Goal: Information Seeking & Learning: Learn about a topic

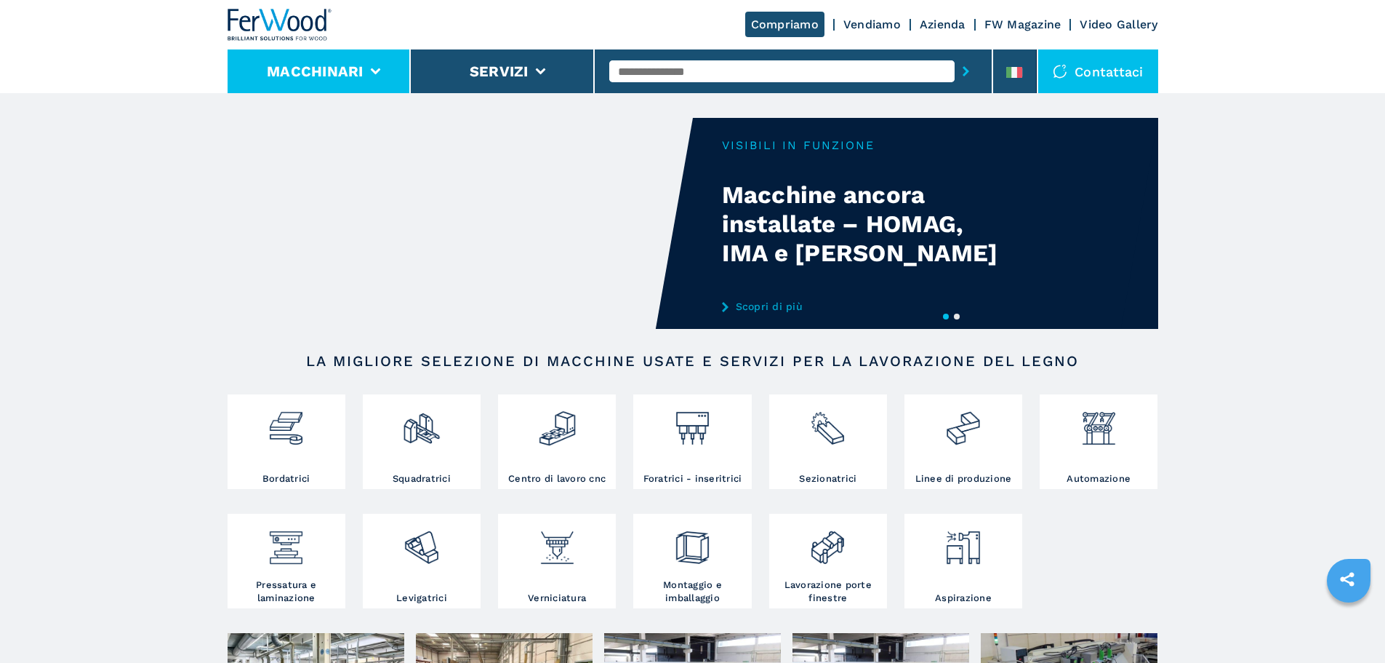
click at [367, 72] on li "Macchinari" at bounding box center [320, 71] width 184 height 44
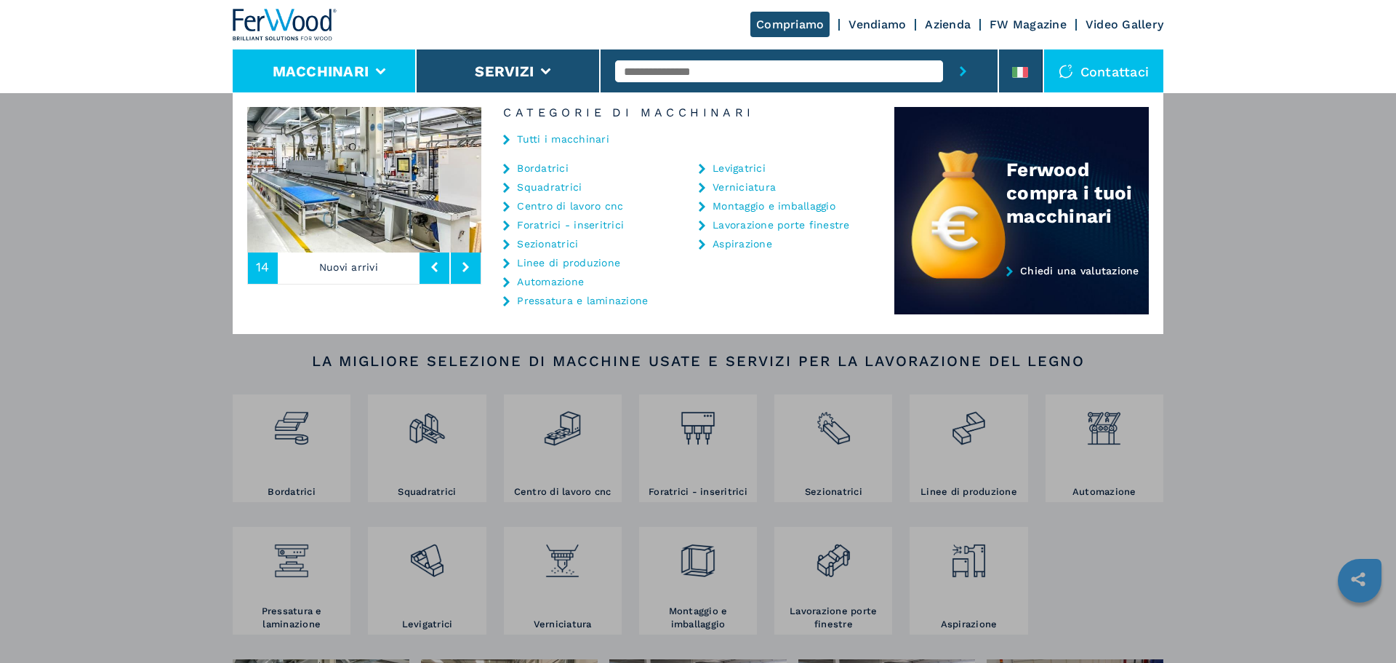
click at [546, 167] on link "Bordatrici" at bounding box center [543, 168] width 52 height 10
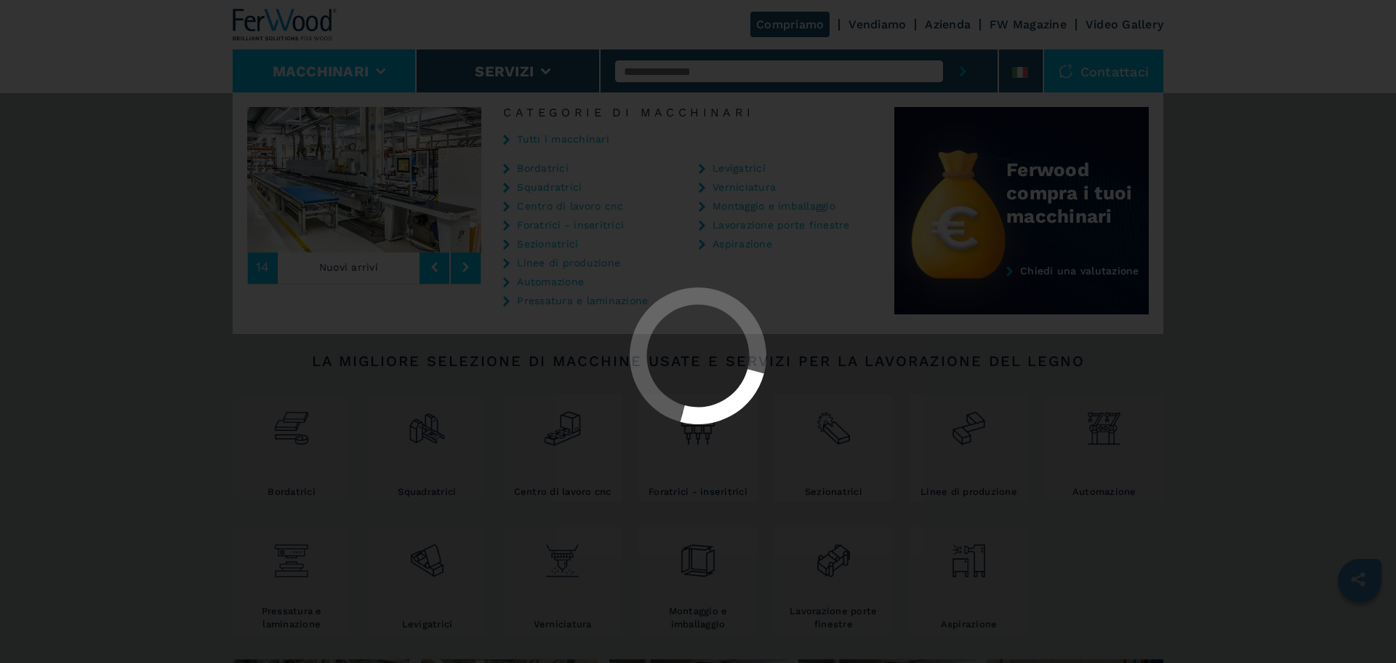
select select "**********"
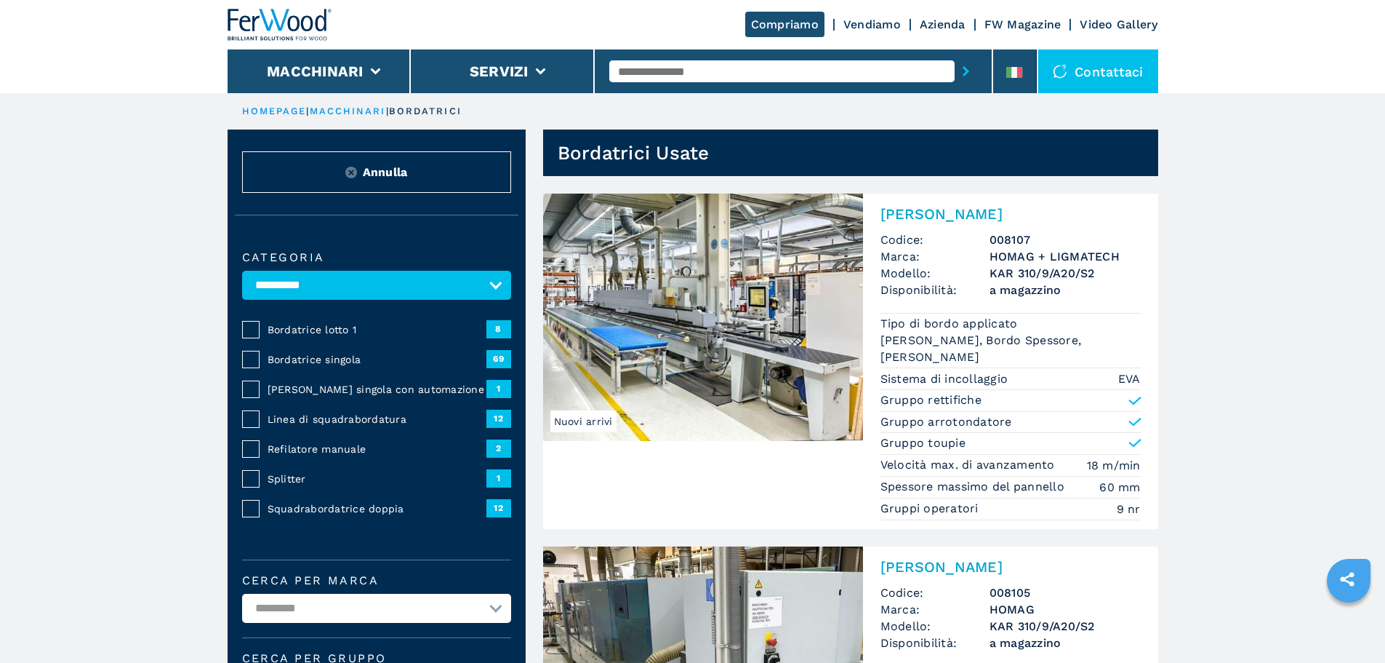
click at [747, 332] on img at bounding box center [703, 316] width 320 height 247
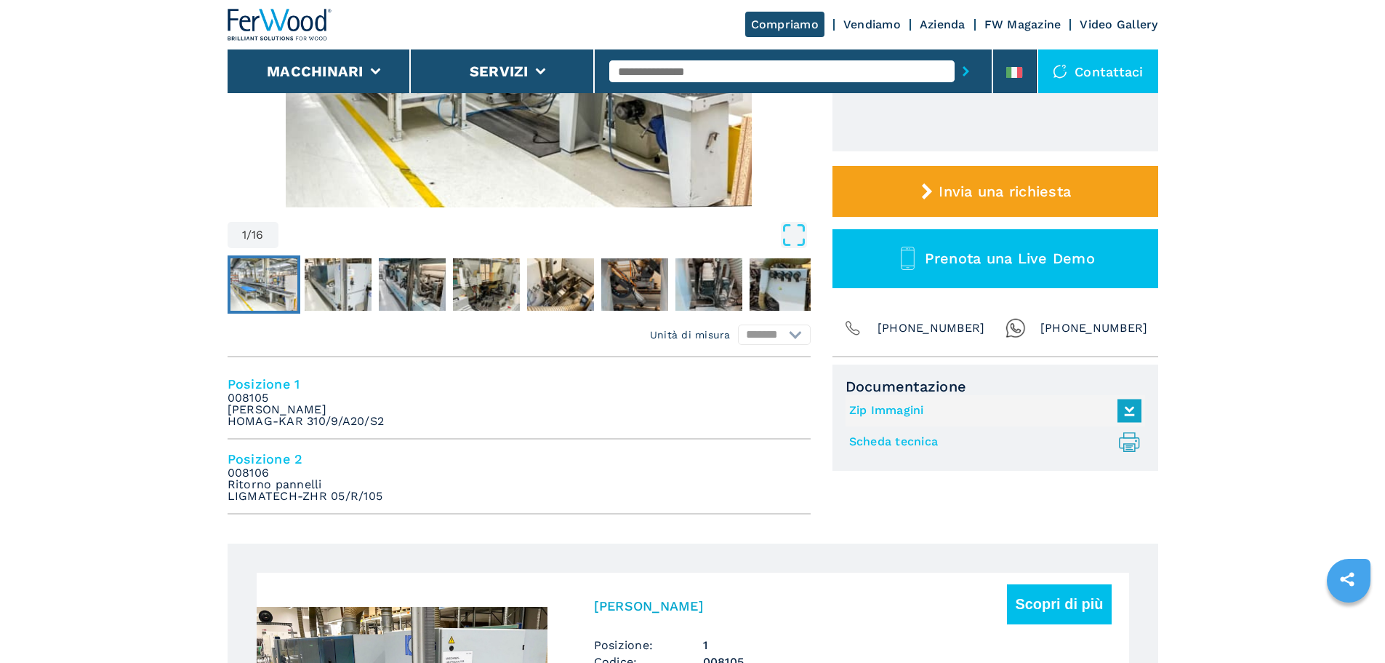
scroll to position [436, 0]
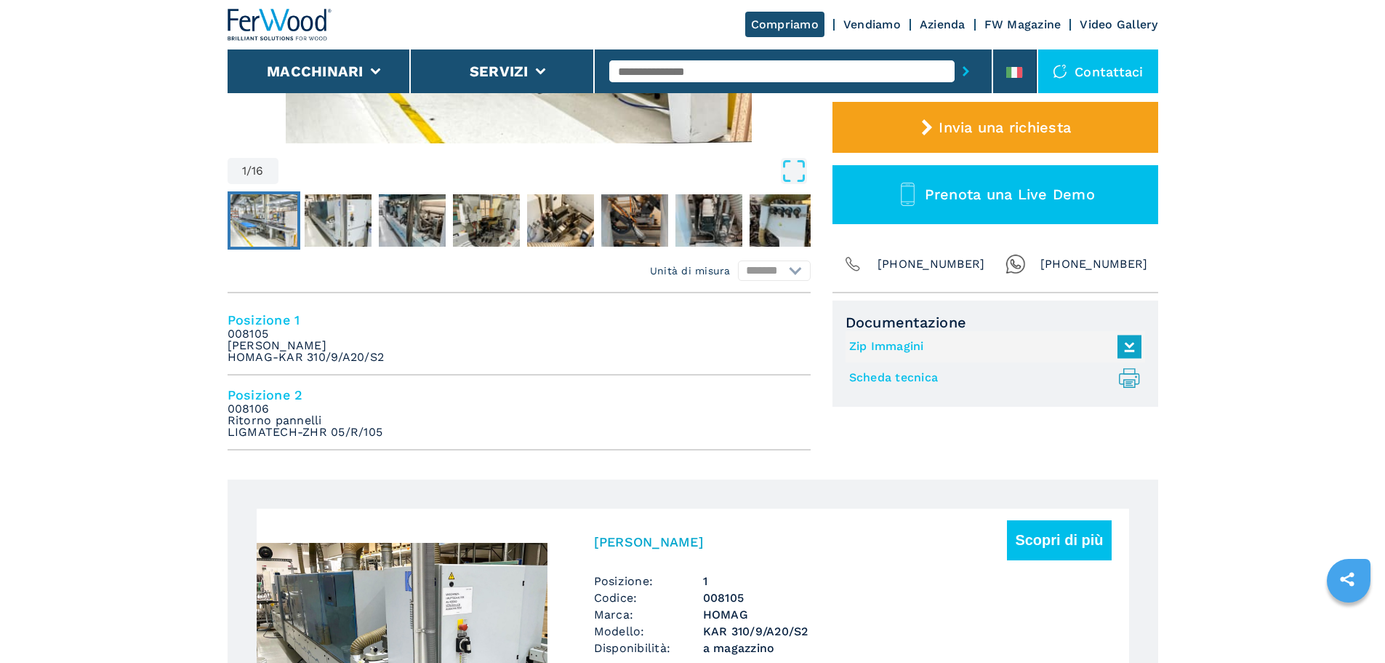
click at [602, 343] on li "Posizione 1 008105 [PERSON_NAME] HOMAG-KAR 310/9/A20/S2" at bounding box center [519, 337] width 583 height 75
click at [259, 323] on h4 "Posizione 1" at bounding box center [519, 319] width 583 height 17
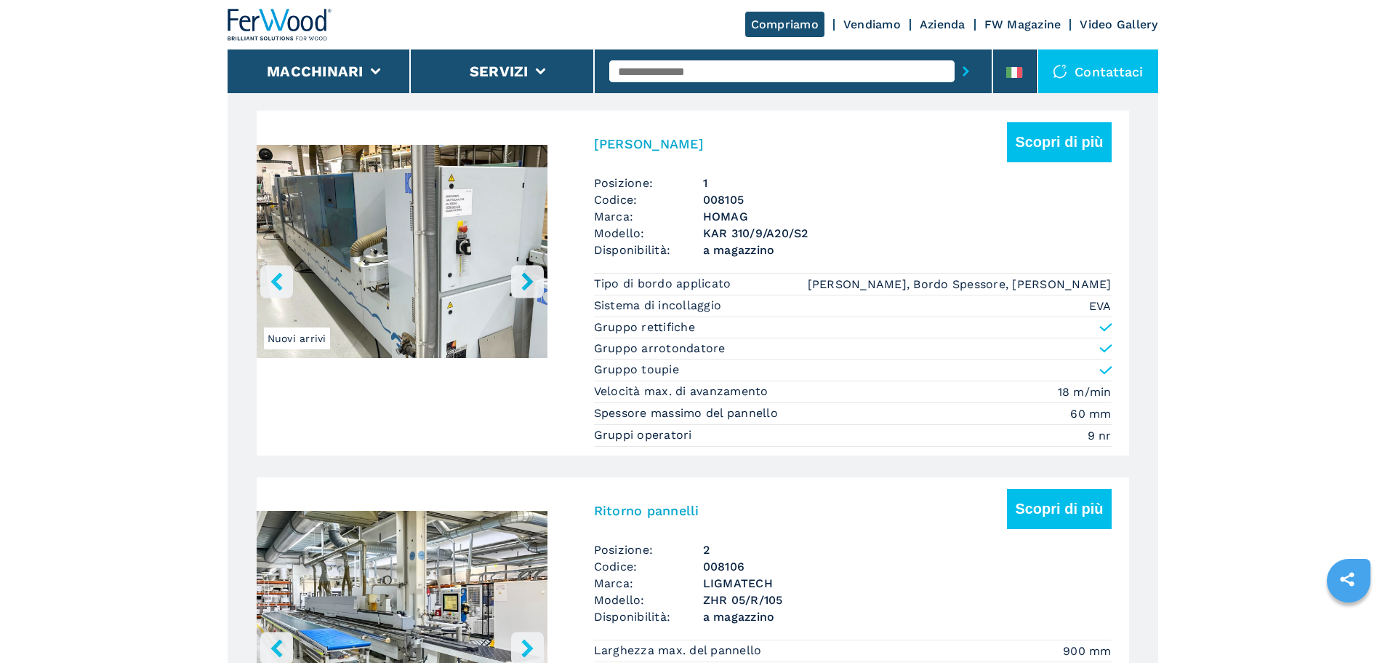
scroll to position [836, 0]
